Goal: Navigation & Orientation: Find specific page/section

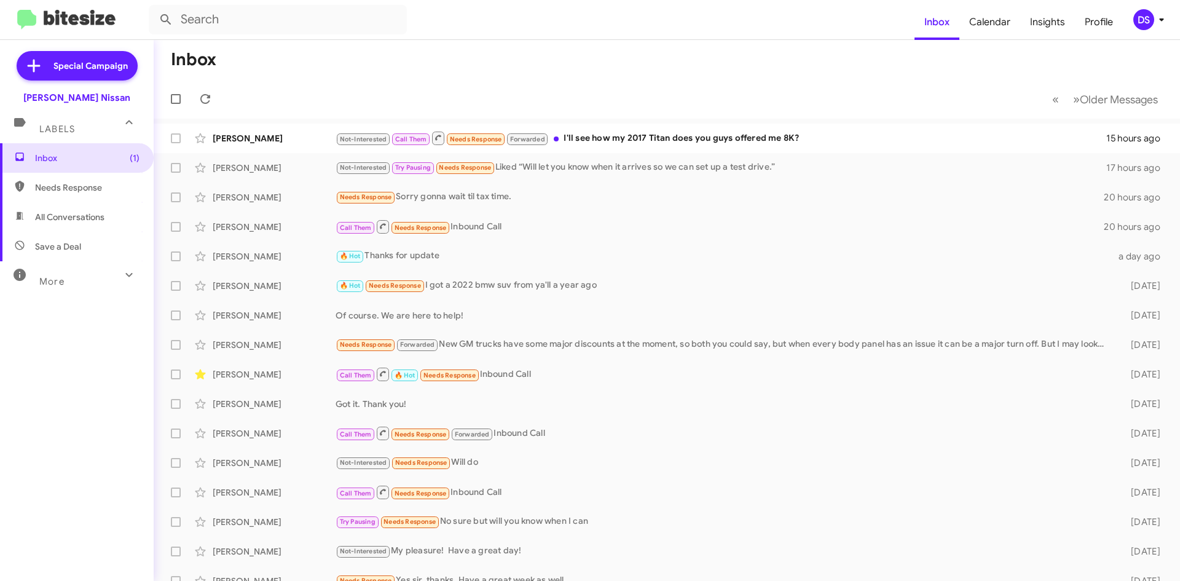
click at [107, 251] on span "Save a Deal" at bounding box center [77, 247] width 154 height 30
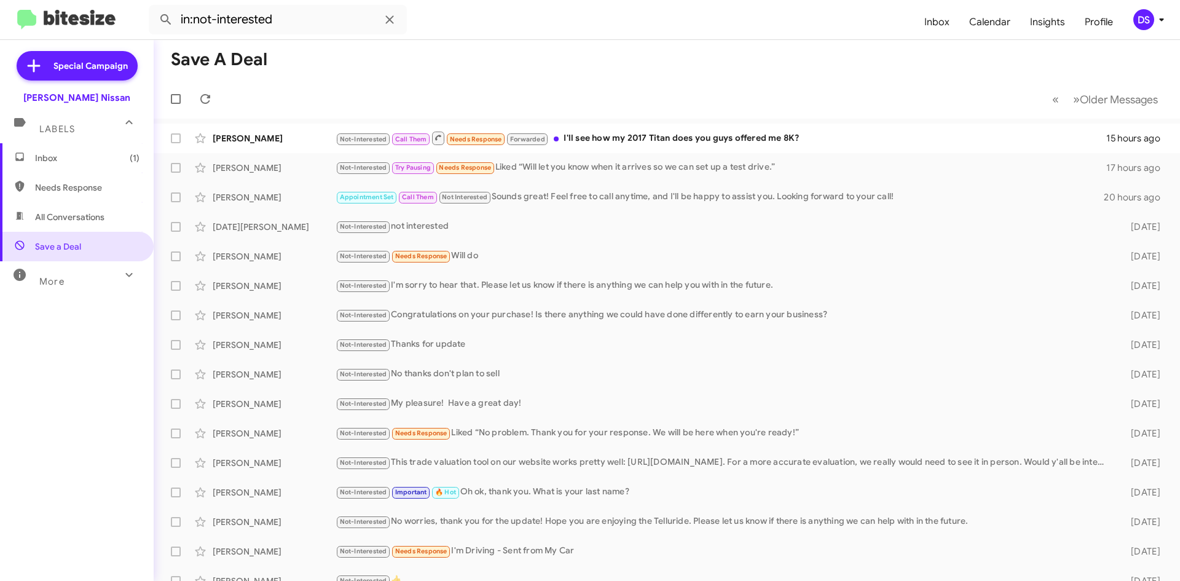
click at [94, 218] on span "All Conversations" at bounding box center [69, 217] width 69 height 12
type input "in:all-conversations"
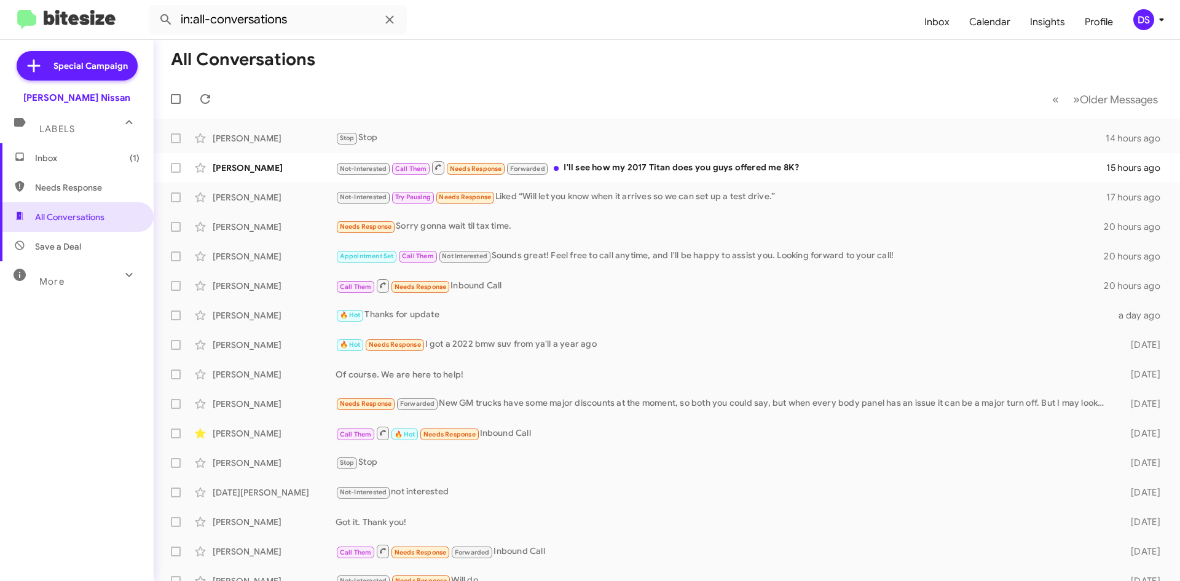
click at [1152, 15] on div "DS" at bounding box center [1143, 19] width 21 height 21
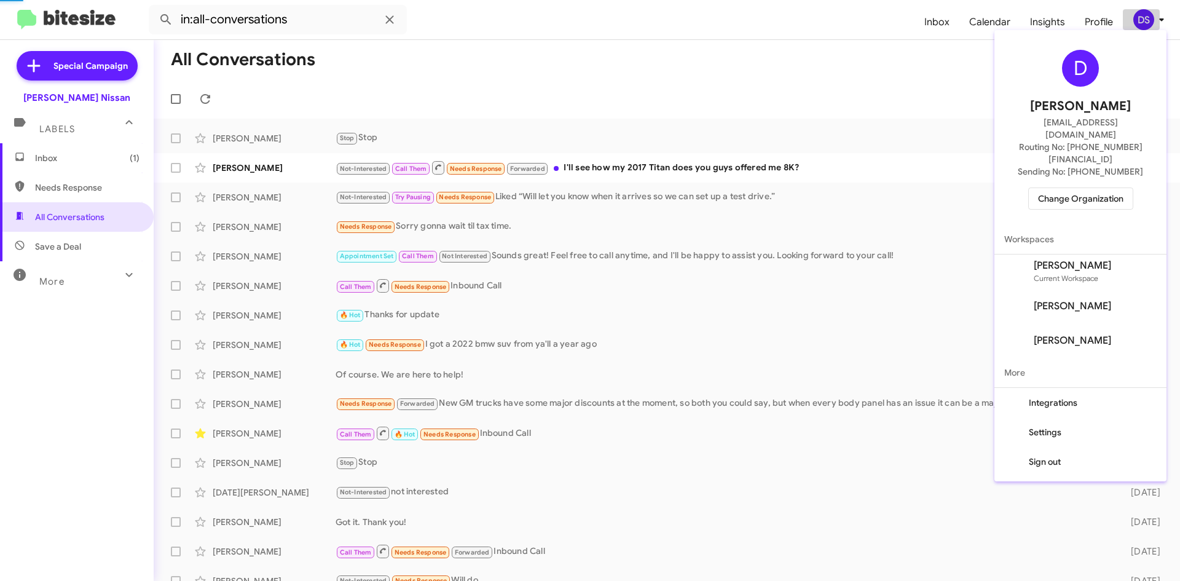
click at [1151, 17] on body "in:all-conversations Inbox Calendar Insights Profile DS Special Campaign Ed Hic…" at bounding box center [590, 290] width 1180 height 581
click at [1073, 188] on span "Change Organization" at bounding box center [1080, 198] width 85 height 21
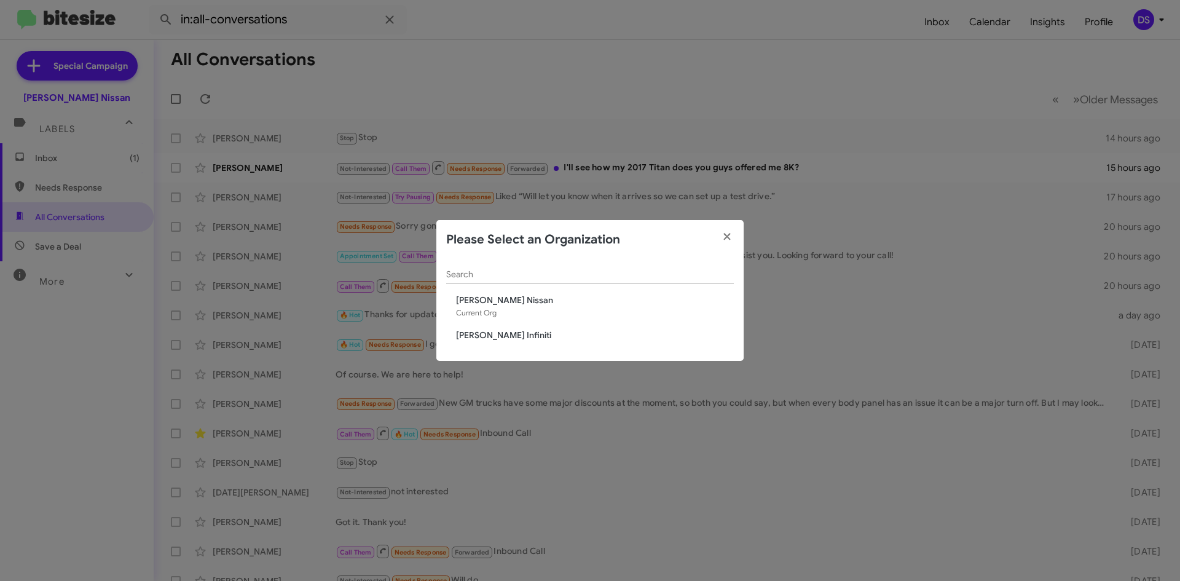
click at [498, 325] on div "Search Ed Hicks Nissan Current Org Ed Hicks Infiniti" at bounding box center [589, 310] width 307 height 102
click at [501, 332] on span "[PERSON_NAME] Infiniti" at bounding box center [595, 335] width 278 height 12
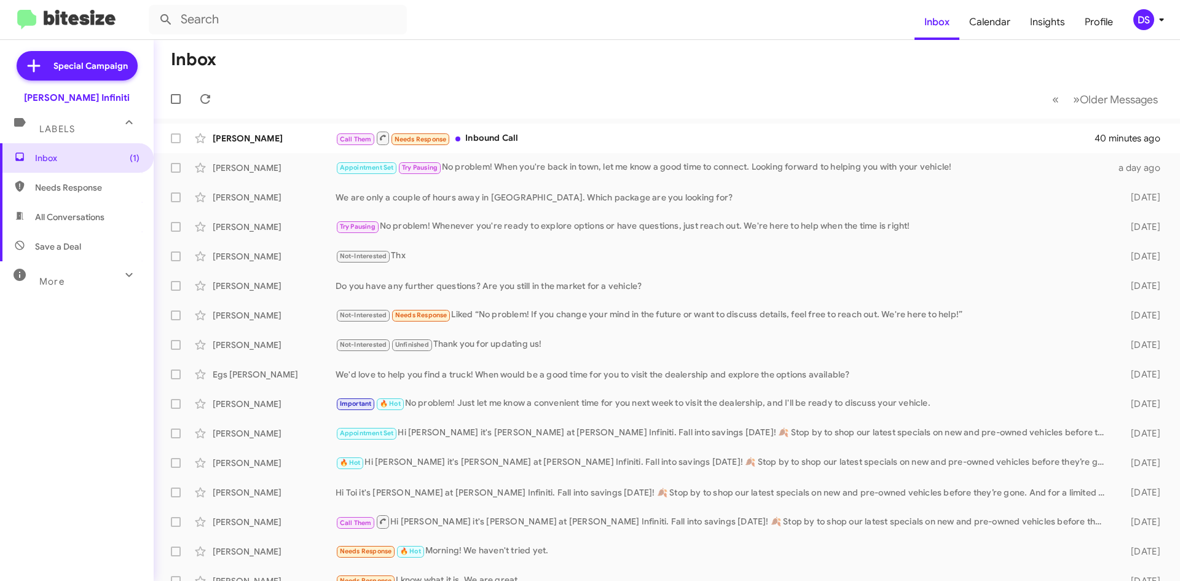
click at [1148, 18] on div "DS" at bounding box center [1143, 19] width 21 height 21
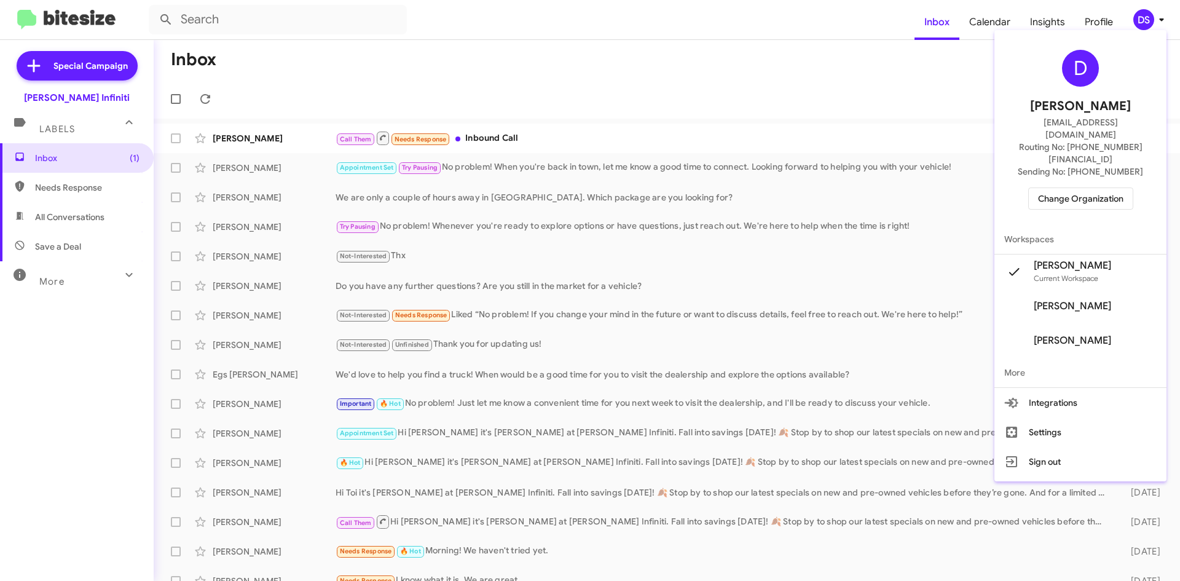
click at [1079, 188] on span "Change Organization" at bounding box center [1080, 198] width 85 height 21
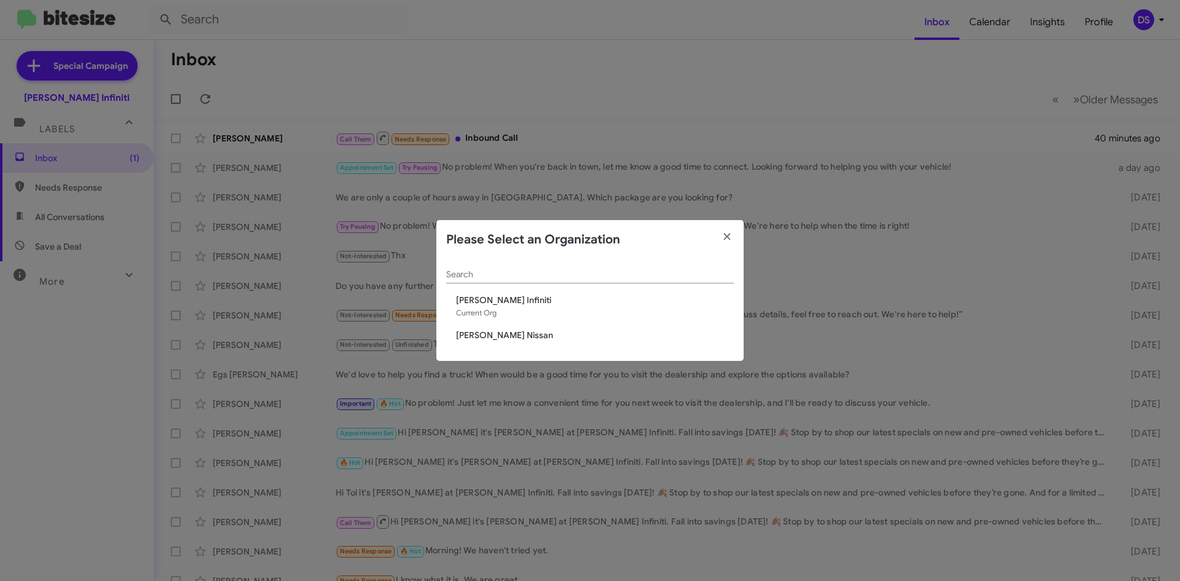
click at [498, 333] on span "[PERSON_NAME] Nissan" at bounding box center [595, 335] width 278 height 12
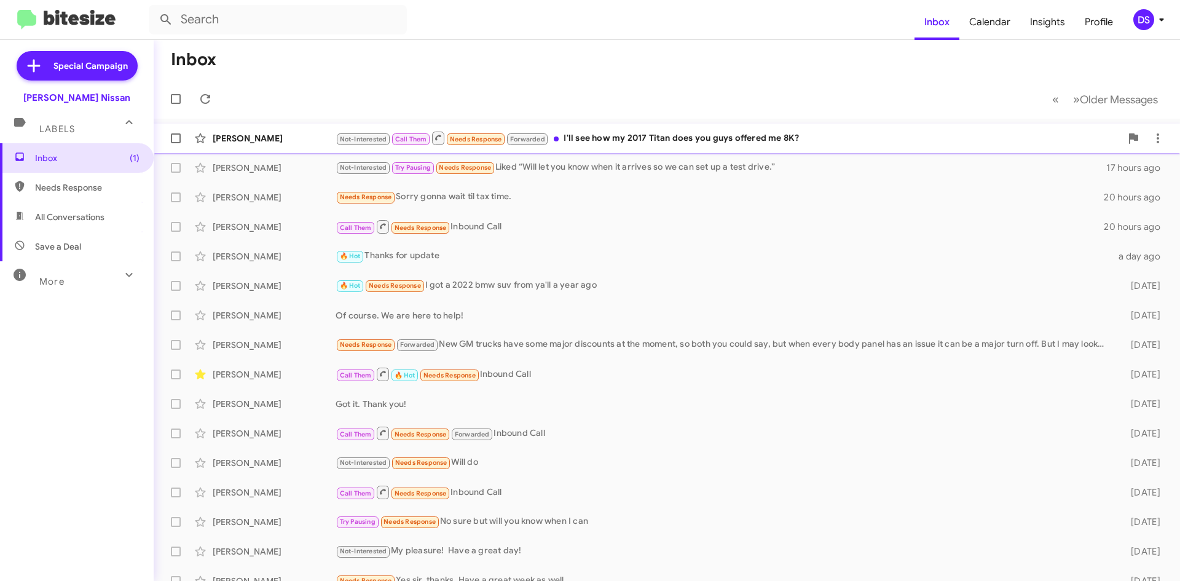
click at [260, 142] on div "[PERSON_NAME]" at bounding box center [274, 138] width 123 height 12
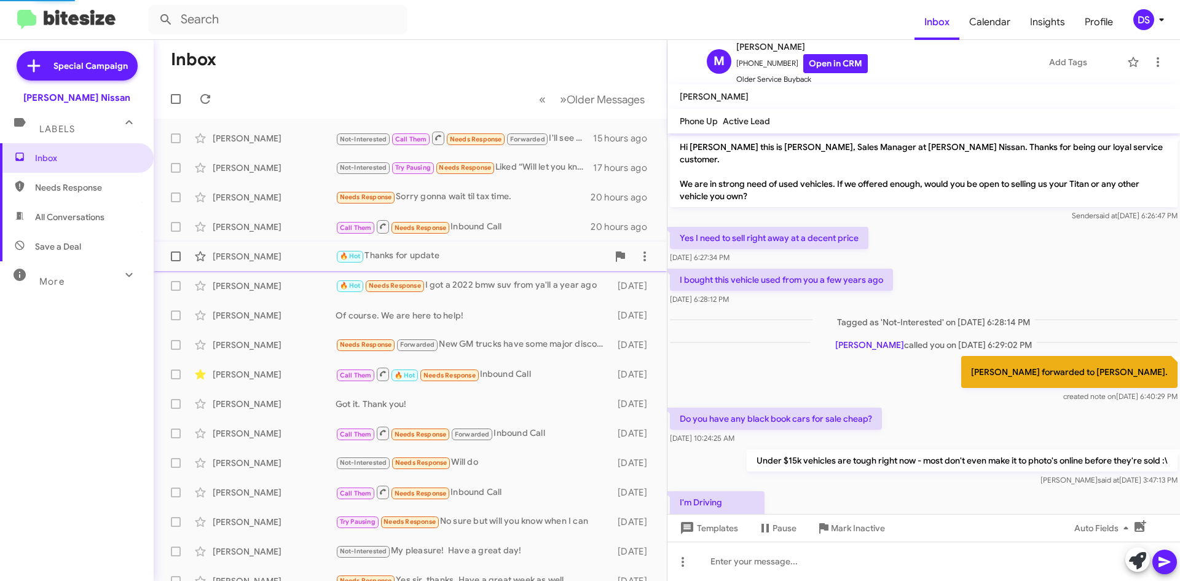
scroll to position [291, 0]
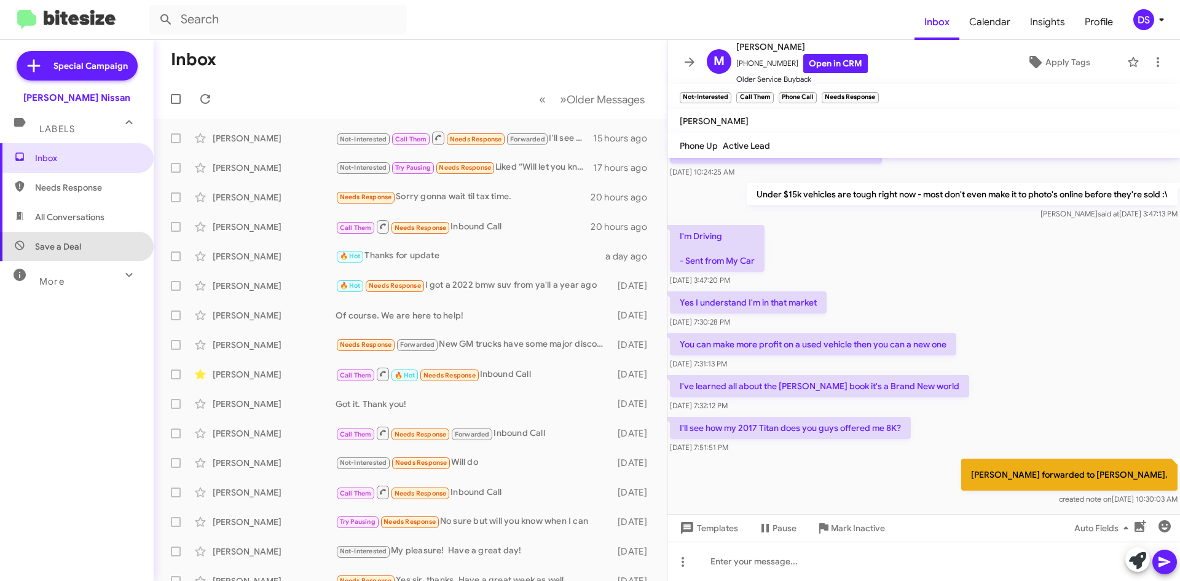
click at [93, 243] on span "Save a Deal" at bounding box center [77, 247] width 154 height 30
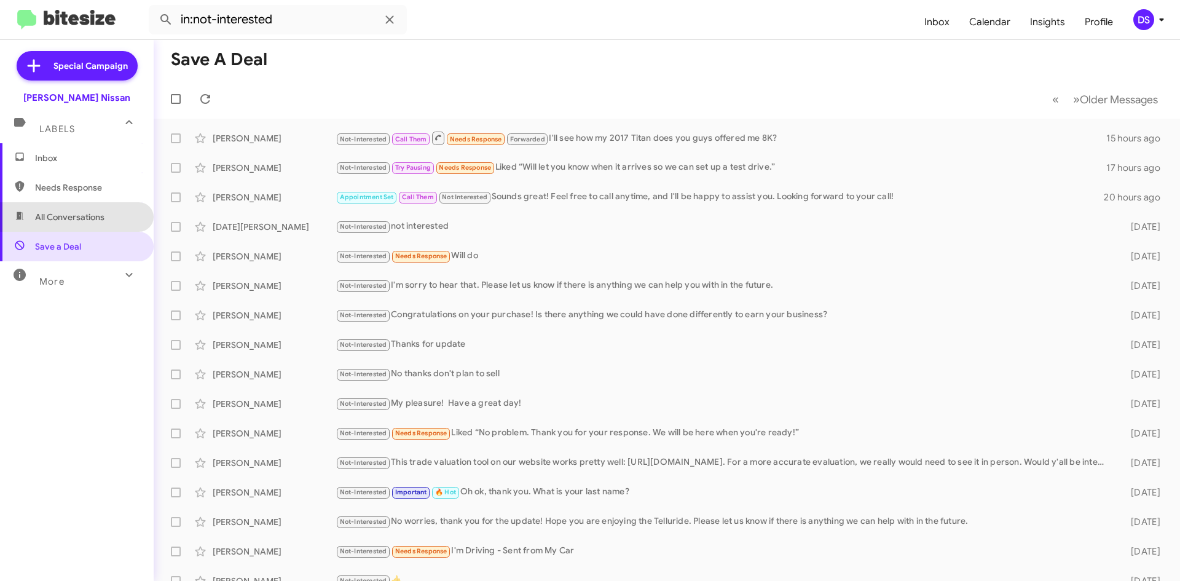
click at [88, 217] on span "All Conversations" at bounding box center [69, 217] width 69 height 12
type input "in:all-conversations"
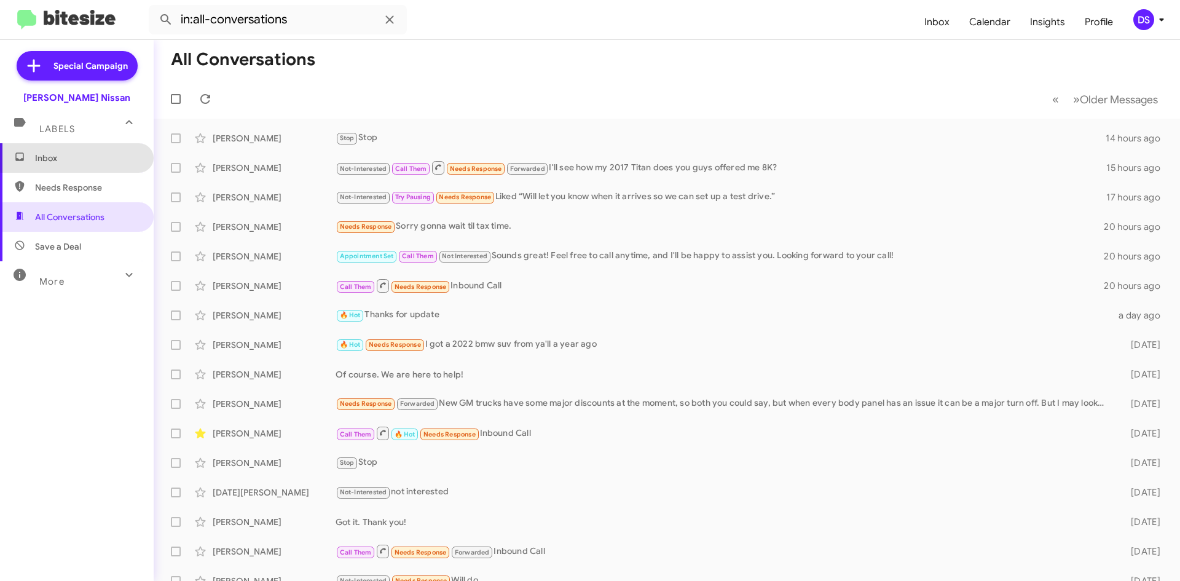
click at [80, 157] on span "Inbox" at bounding box center [87, 158] width 104 height 12
